Goal: Find specific page/section: Find specific page/section

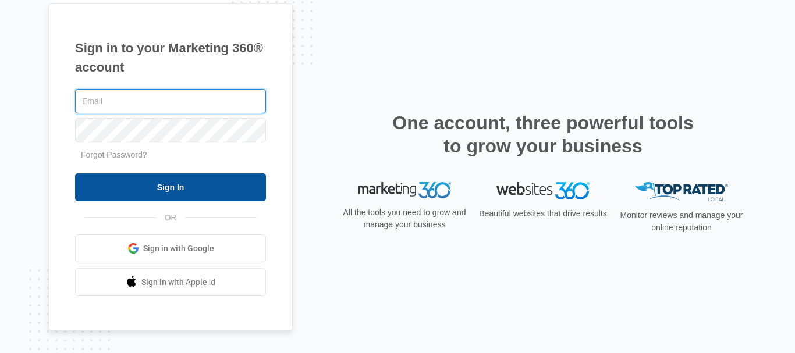
type input "[EMAIL_ADDRESS][DOMAIN_NAME]"
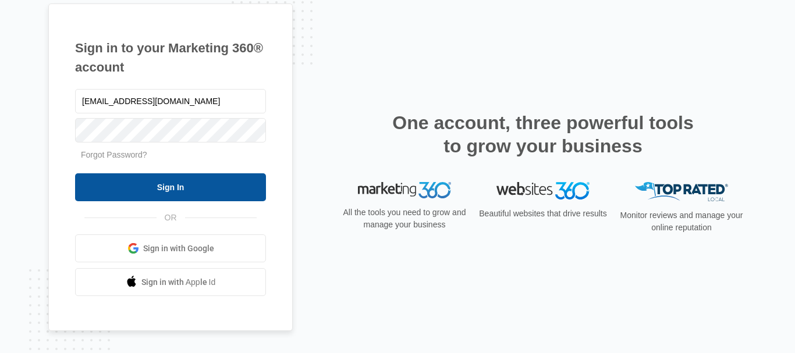
click at [241, 187] on input "Sign In" at bounding box center [170, 187] width 191 height 28
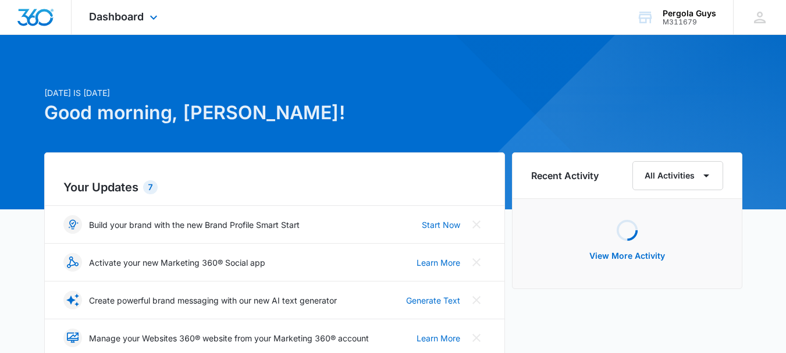
click at [115, 26] on div "Dashboard Apps Reputation Websites Forms CRM Email Social POS Content Ads Intel…" at bounding box center [125, 17] width 106 height 34
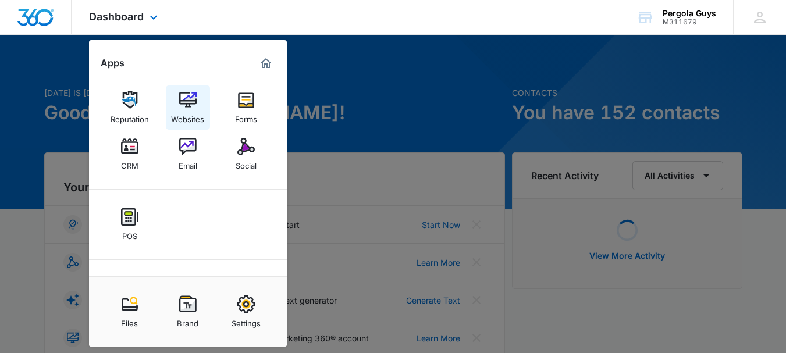
click at [184, 116] on div "Websites" at bounding box center [187, 116] width 33 height 15
